Goal: Task Accomplishment & Management: Use online tool/utility

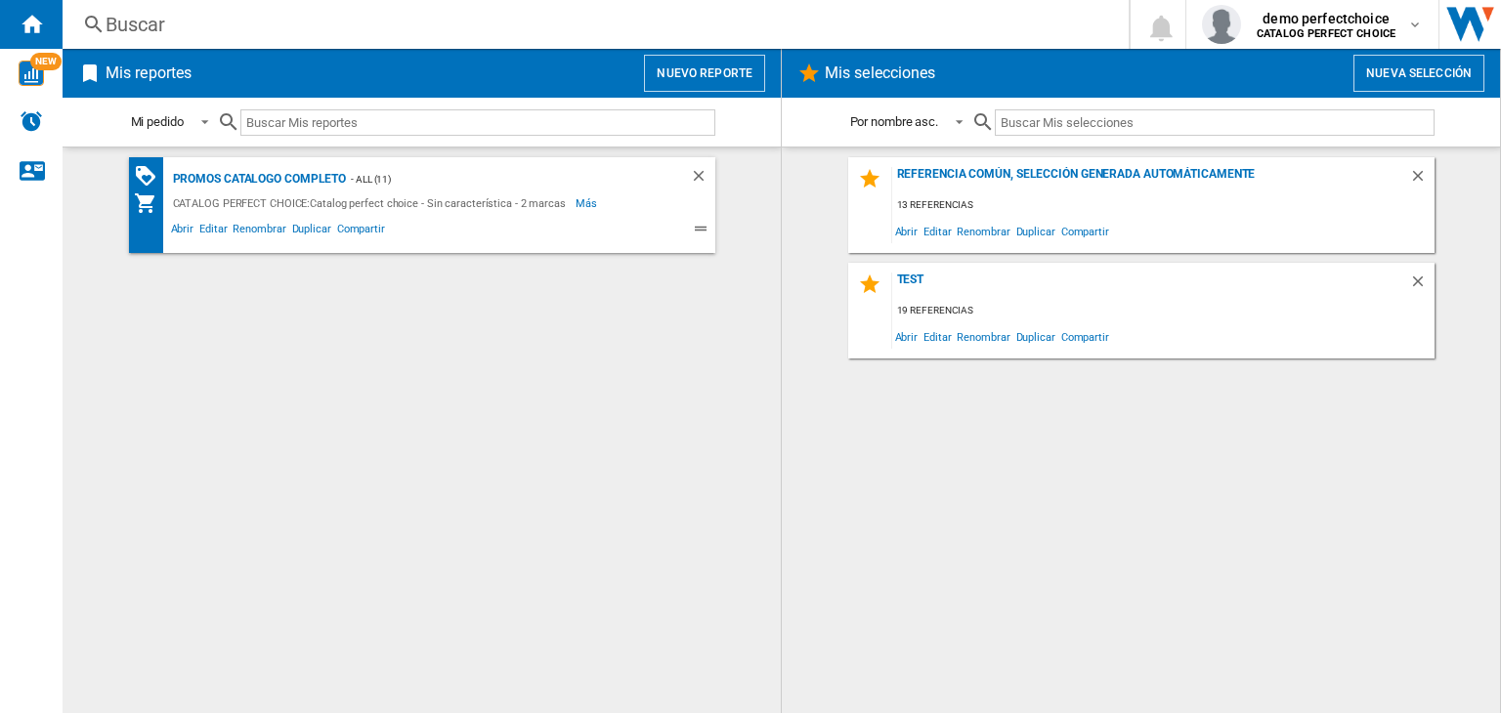
click at [725, 72] on button "Nuevo reporte" at bounding box center [704, 73] width 121 height 37
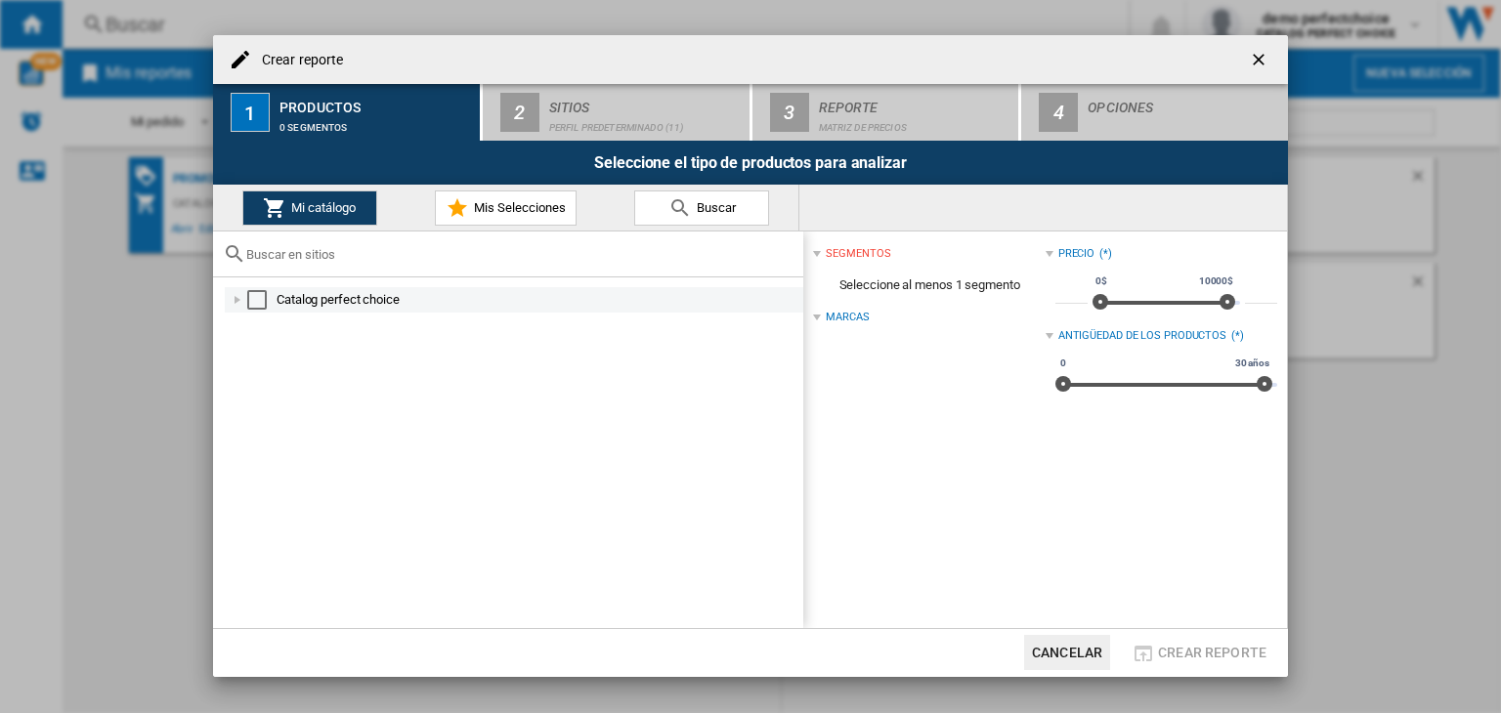
click at [253, 304] on div "Select" at bounding box center [257, 300] width 20 height 20
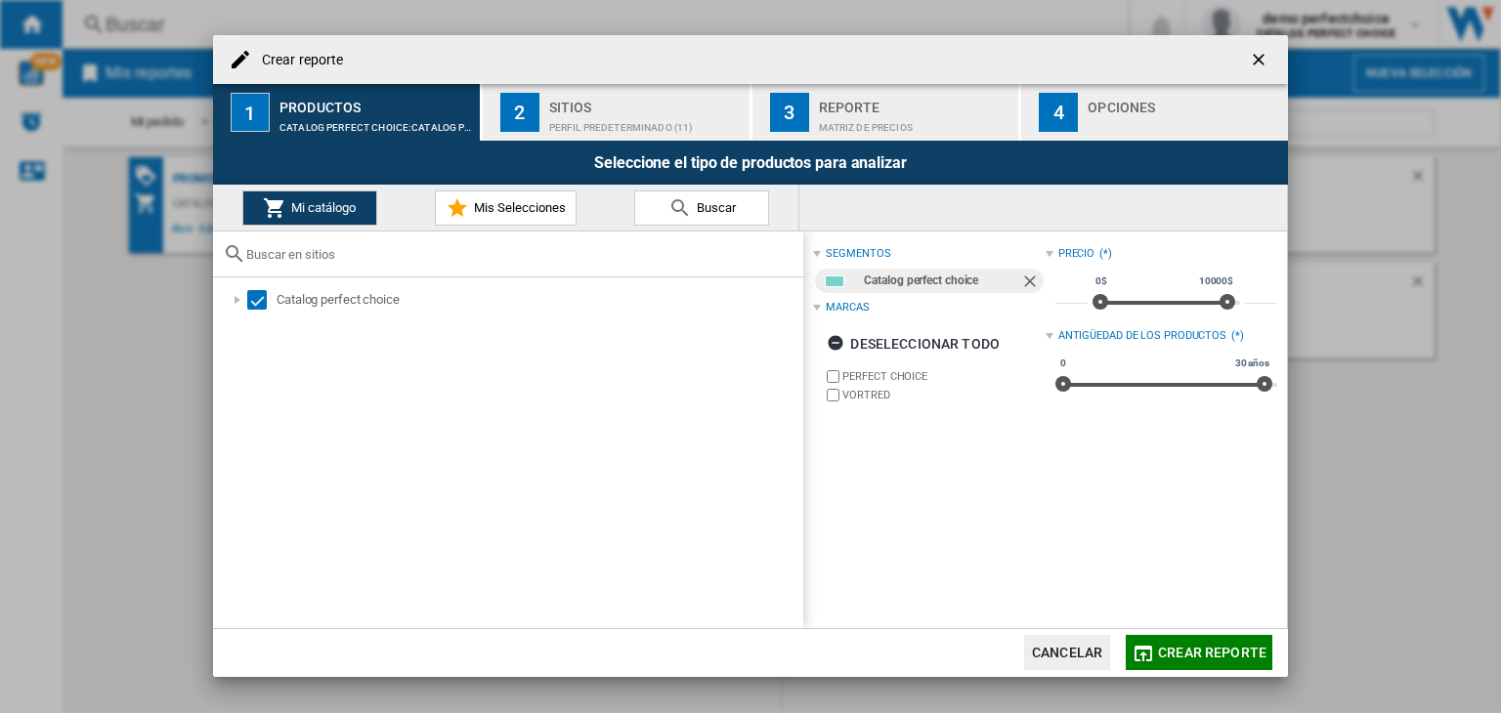
click at [547, 105] on button "2 Sitios Perfil predeterminado (11)" at bounding box center [617, 112] width 269 height 57
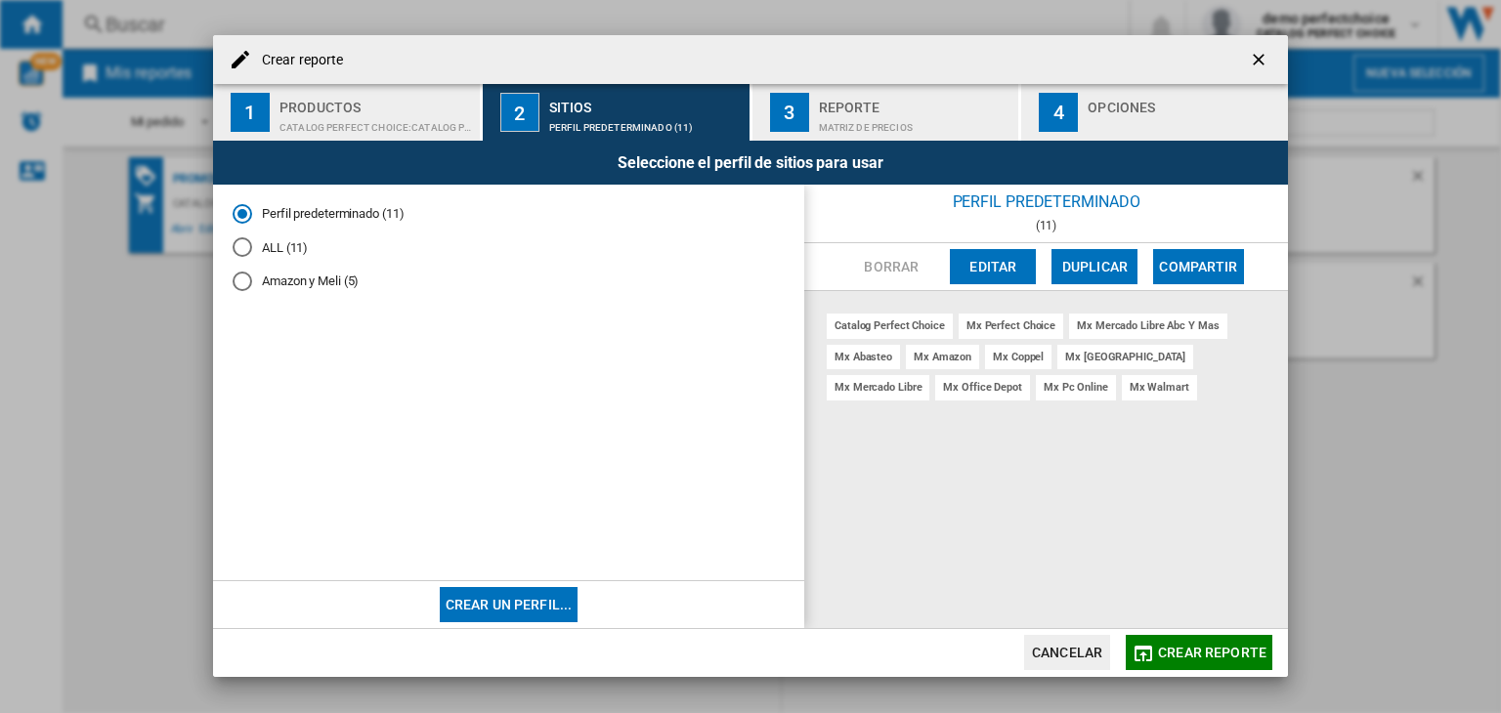
click at [287, 234] on md-radio-group "Perfil predeterminado (11) ALL (11) Amazon y [PERSON_NAME] (5)" at bounding box center [509, 255] width 552 height 102
click at [281, 254] on md-radio-button "ALL (11)" at bounding box center [509, 247] width 552 height 19
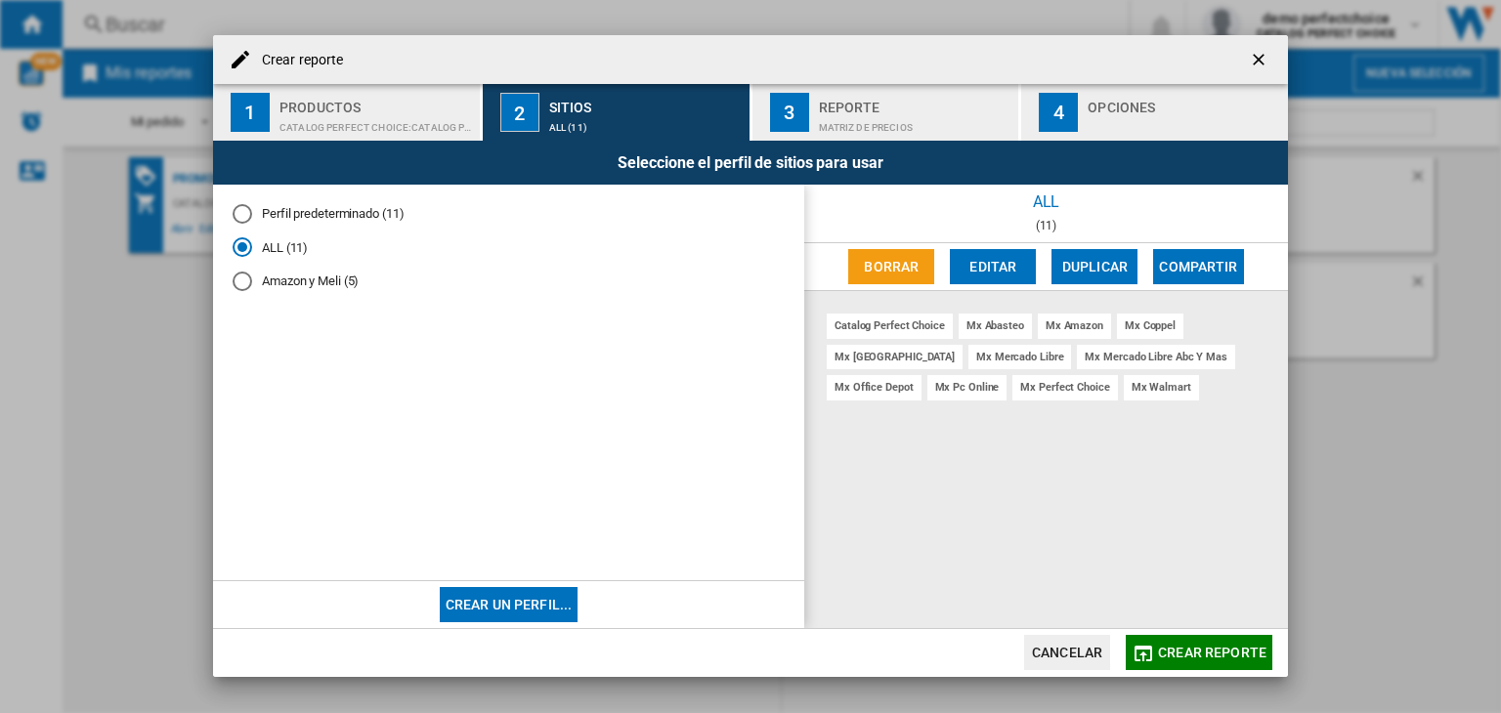
click at [290, 280] on md-radio-button "Amazon y Meli (5)" at bounding box center [509, 282] width 552 height 19
click at [290, 249] on md-radio-button "ALL (11)" at bounding box center [509, 247] width 552 height 19
click at [305, 284] on md-radio-button "Amazon y Meli (5)" at bounding box center [509, 282] width 552 height 19
click at [323, 228] on md-radio-group "Perfil predeterminado (11) ALL (11) Amazon y [PERSON_NAME] (5)" at bounding box center [509, 255] width 552 height 102
click at [315, 212] on md-radio-button "Perfil predeterminado (11)" at bounding box center [509, 213] width 552 height 19
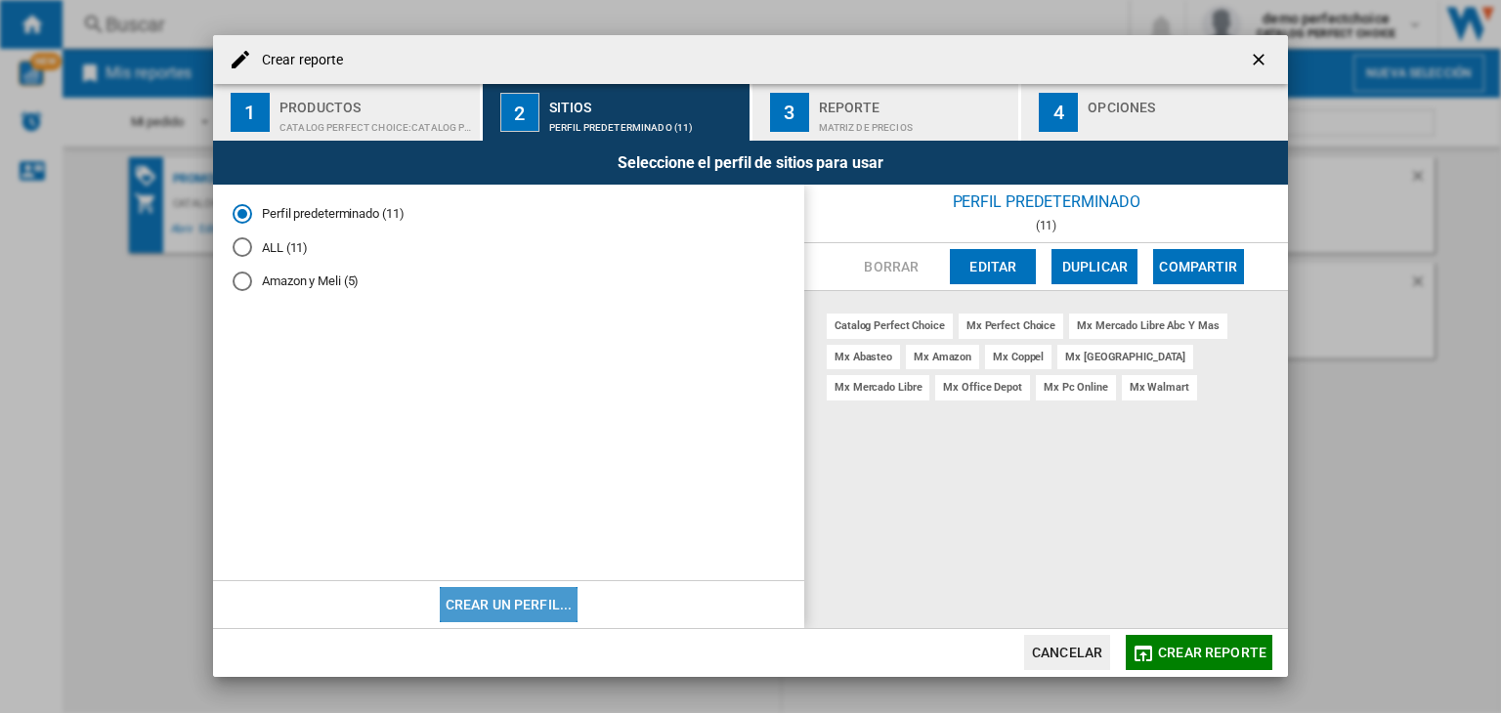
click at [518, 604] on button "Crear un perfil..." at bounding box center [509, 604] width 139 height 35
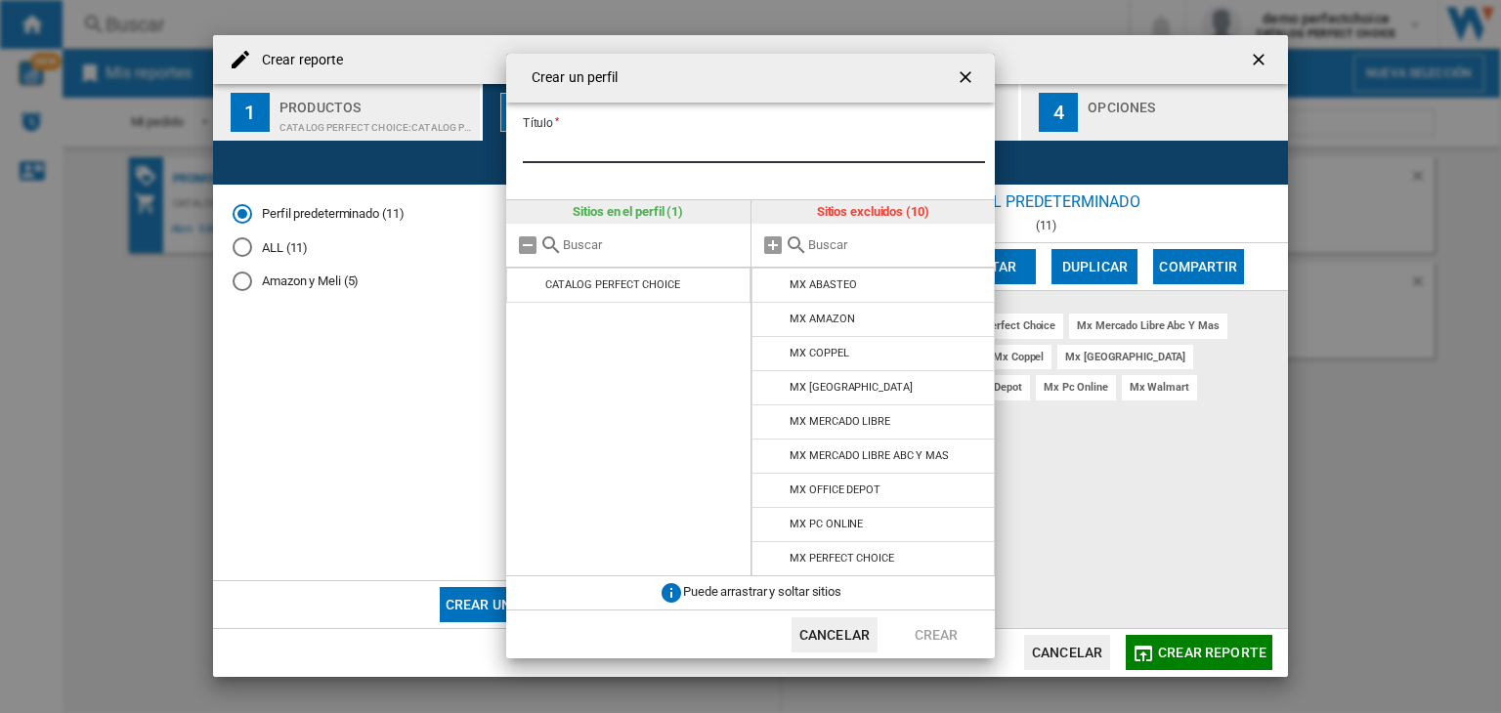
click at [595, 140] on input "Título" at bounding box center [754, 148] width 462 height 29
type input "*"
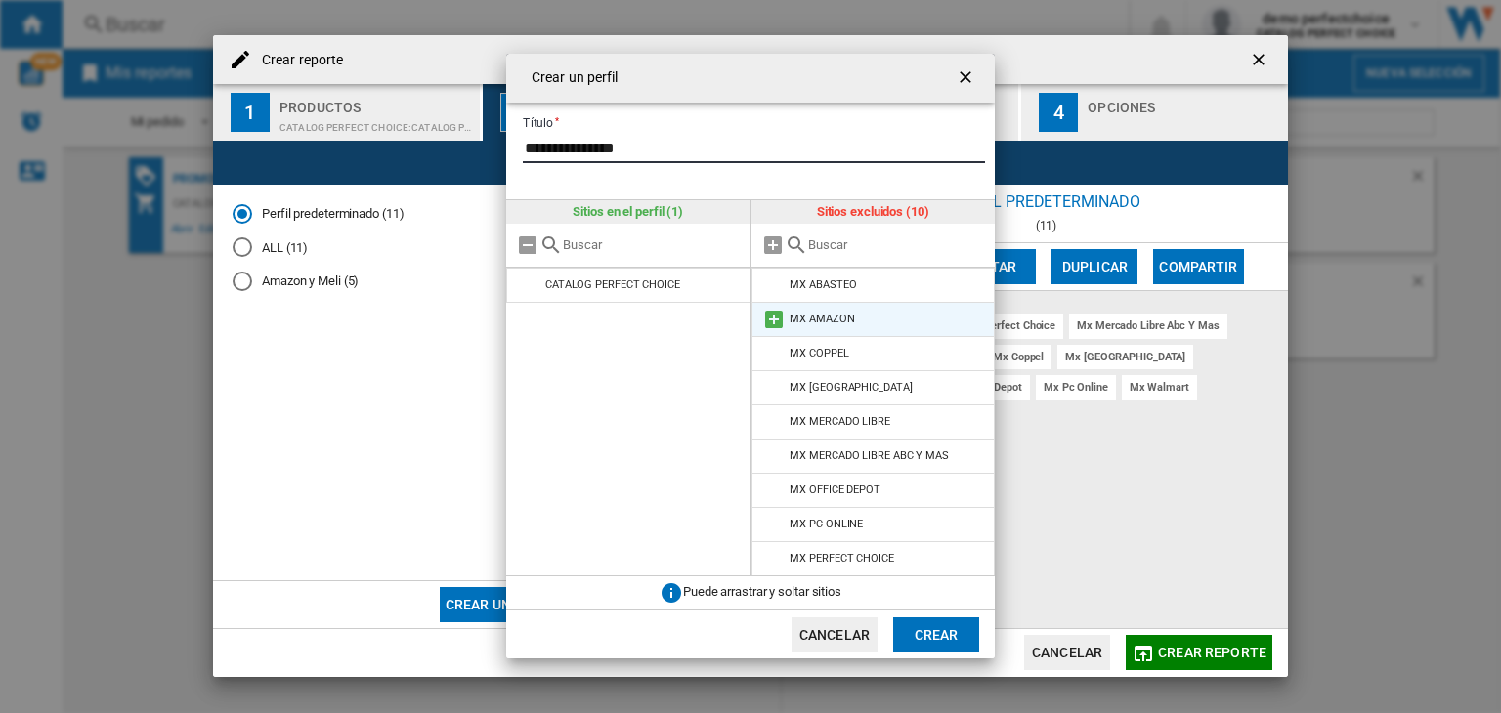
type input "**********"
click at [773, 316] on md-icon at bounding box center [773, 319] width 23 height 23
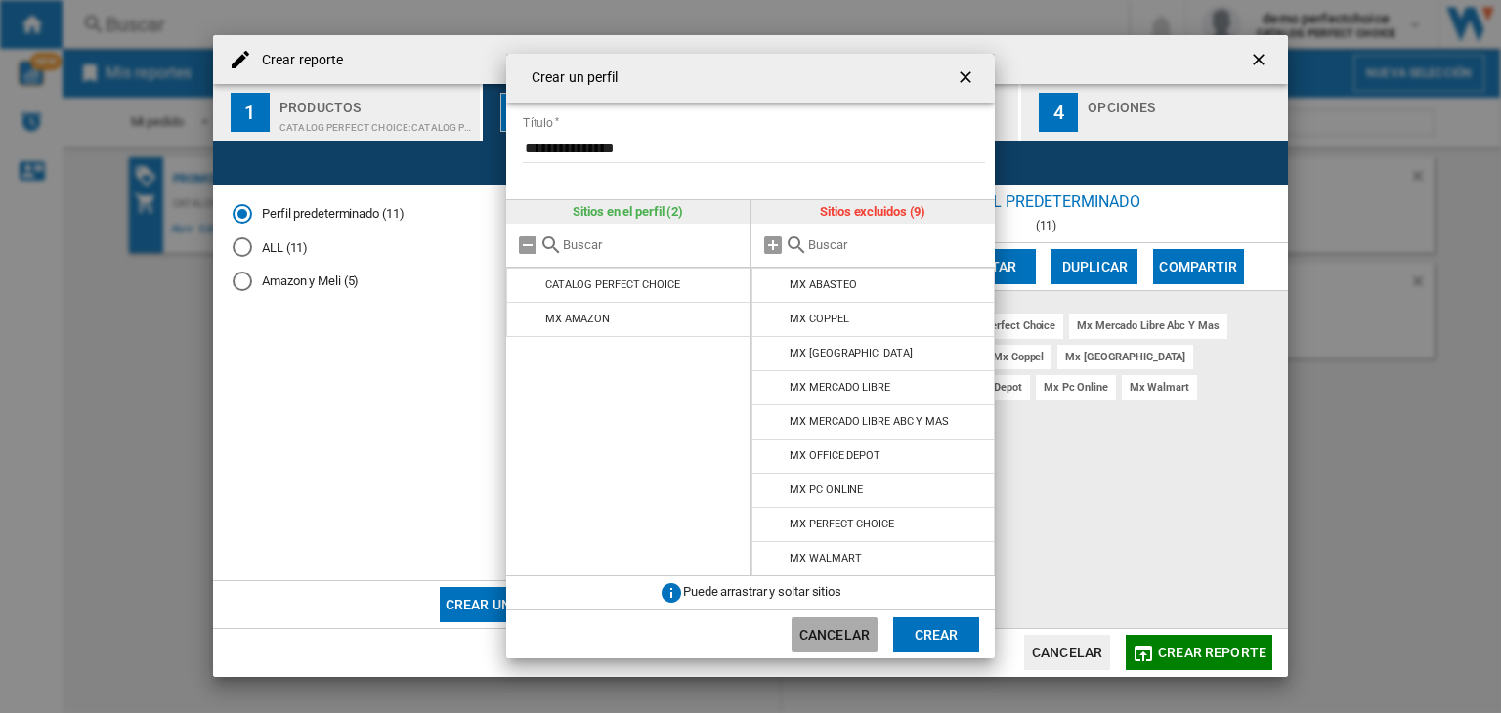
click at [848, 646] on button "Cancelar" at bounding box center [835, 635] width 86 height 35
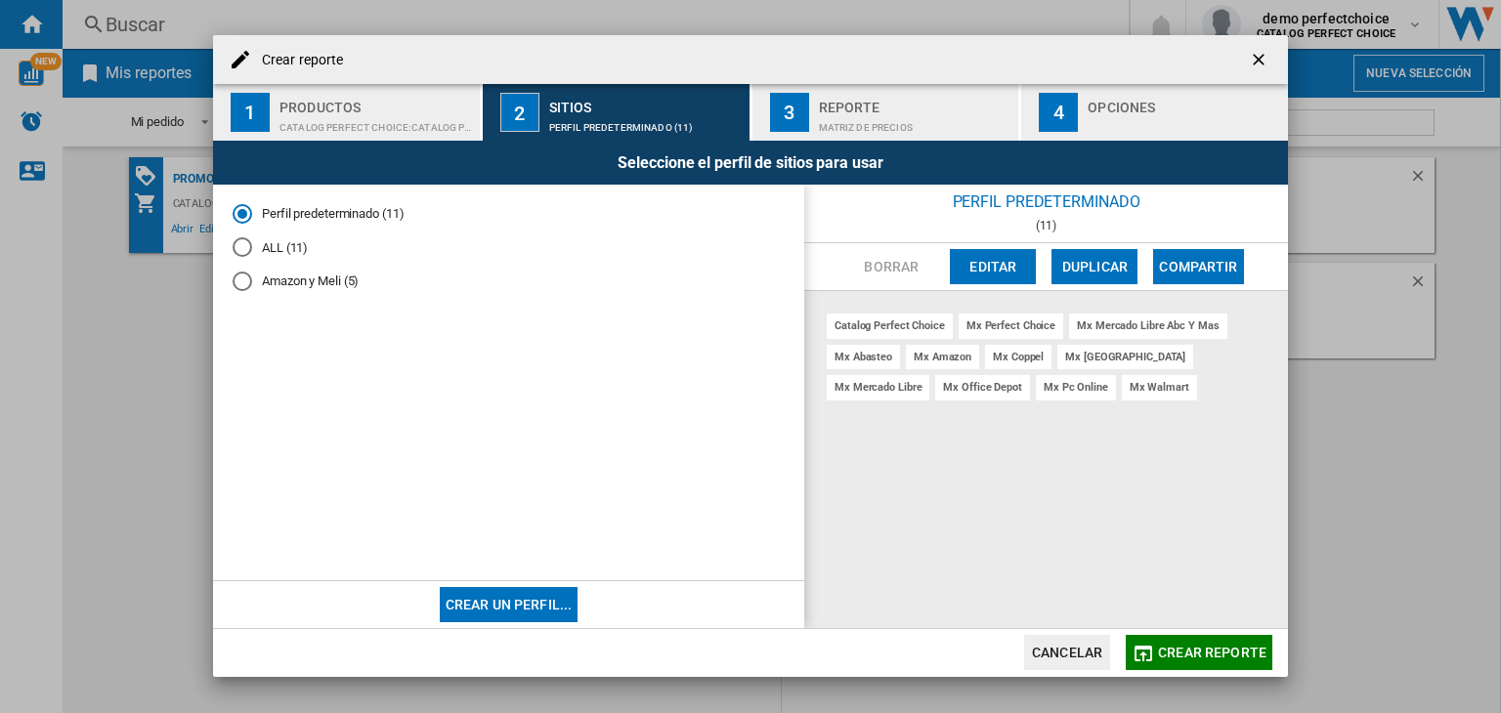
click at [1259, 64] on ng-md-icon "getI18NText('BUTTONS.CLOSE_DIALOG')" at bounding box center [1260, 61] width 23 height 23
